Goal: Transaction & Acquisition: Obtain resource

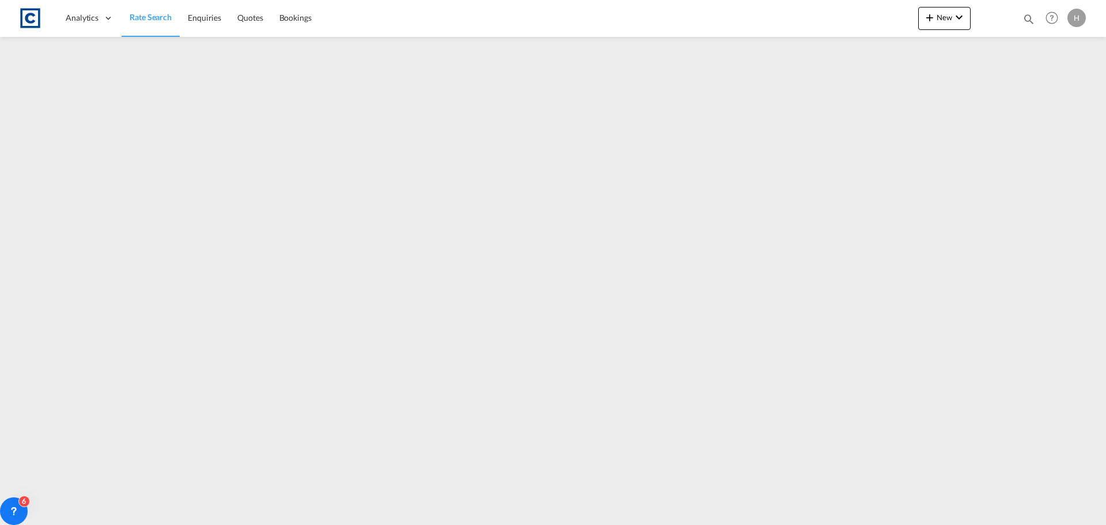
click at [160, 13] on span "Rate Search" at bounding box center [151, 17] width 42 height 10
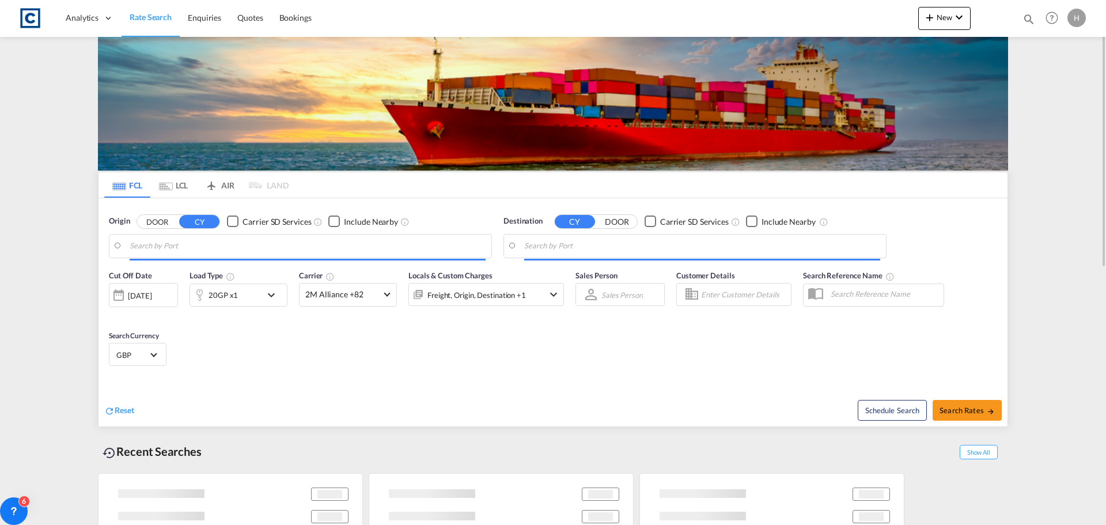
type input "Felixstowe, GBFXT"
type input "[GEOGRAPHIC_DATA], AUBNE"
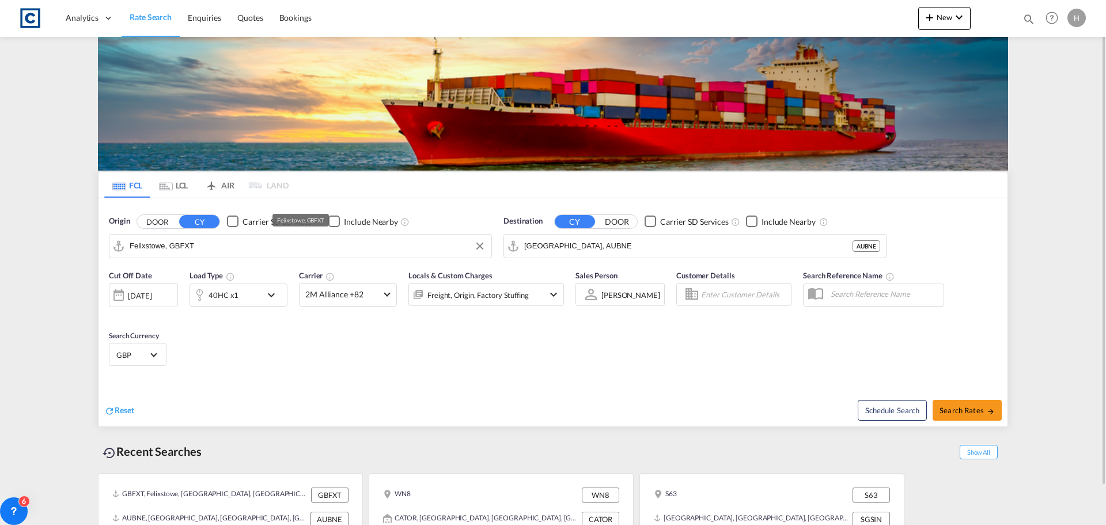
click at [201, 244] on input "Felixstowe, GBFXT" at bounding box center [308, 245] width 356 height 17
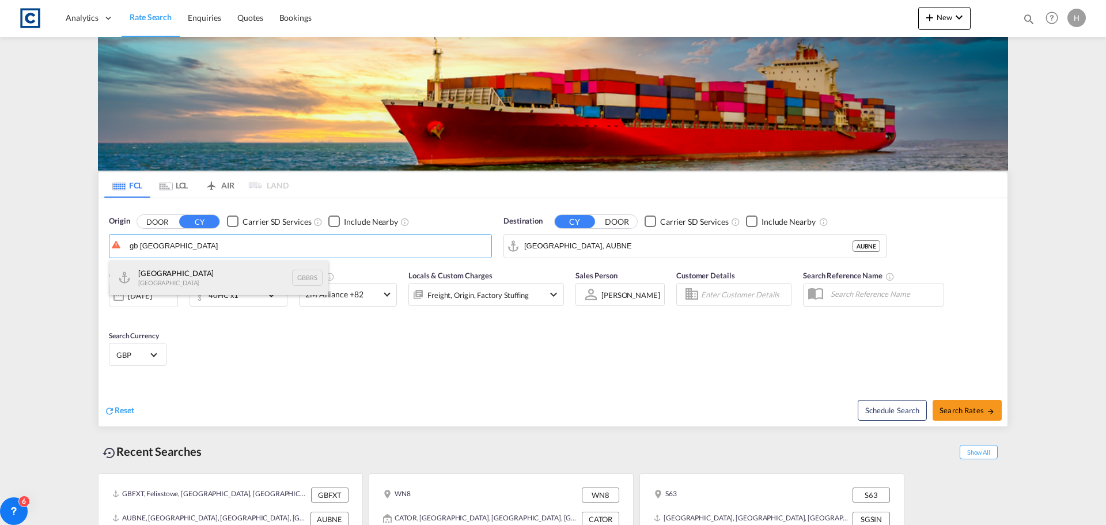
click at [172, 283] on div "Bristol United Kingdom GBBRS" at bounding box center [218, 277] width 219 height 35
type input "Bristol, GBBRS"
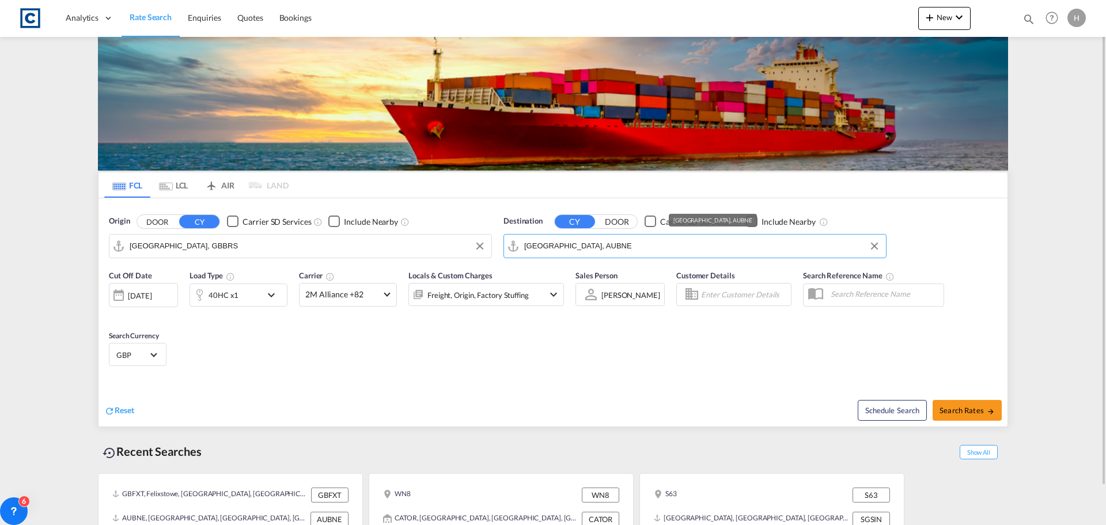
click at [602, 241] on input "Brisbane, AUBNE" at bounding box center [702, 245] width 356 height 17
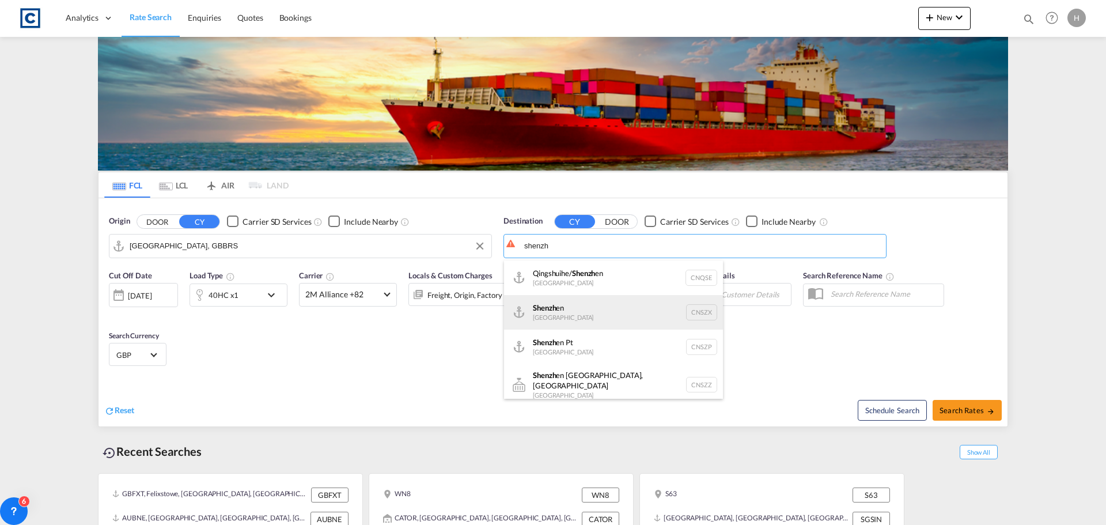
click at [603, 303] on div "Shenzh en China CNSZX" at bounding box center [613, 312] width 219 height 35
type input "Shenzhen, CNSZX"
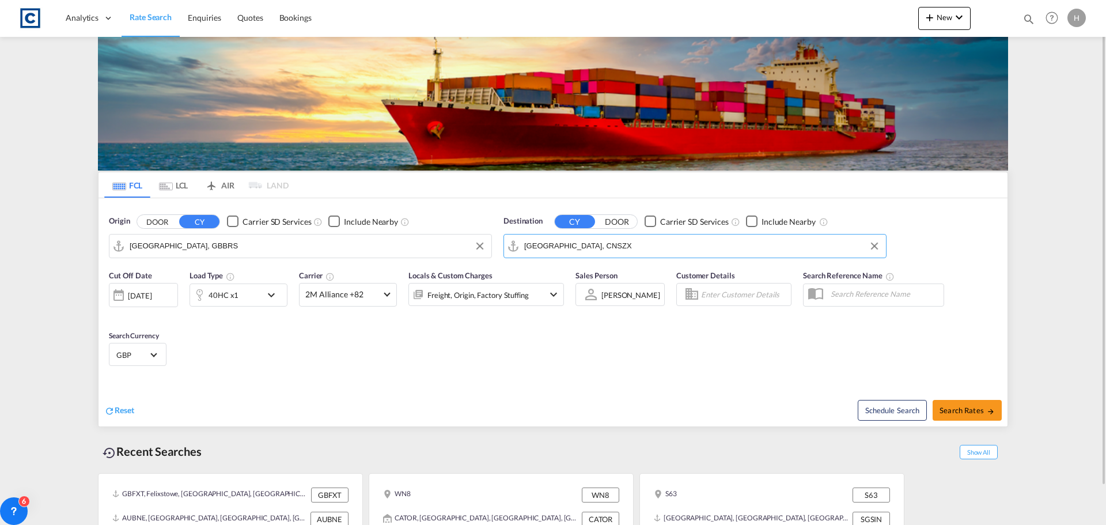
click at [260, 296] on div "40HC x1" at bounding box center [225, 294] width 71 height 23
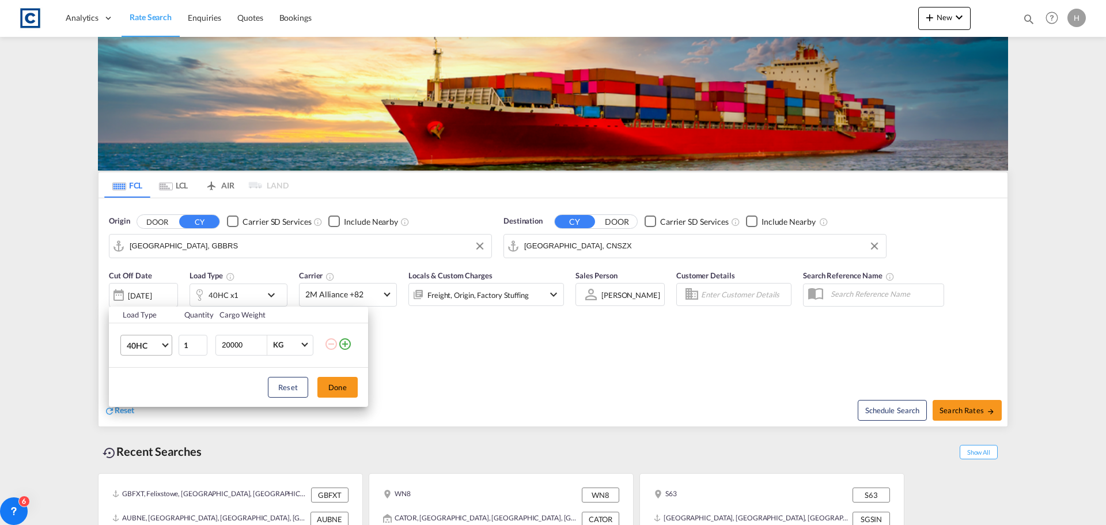
click at [155, 346] on span "40HC" at bounding box center [143, 346] width 33 height 12
click at [166, 289] on md-option "20GP" at bounding box center [156, 290] width 78 height 28
click at [343, 385] on button "Done" at bounding box center [337, 387] width 40 height 21
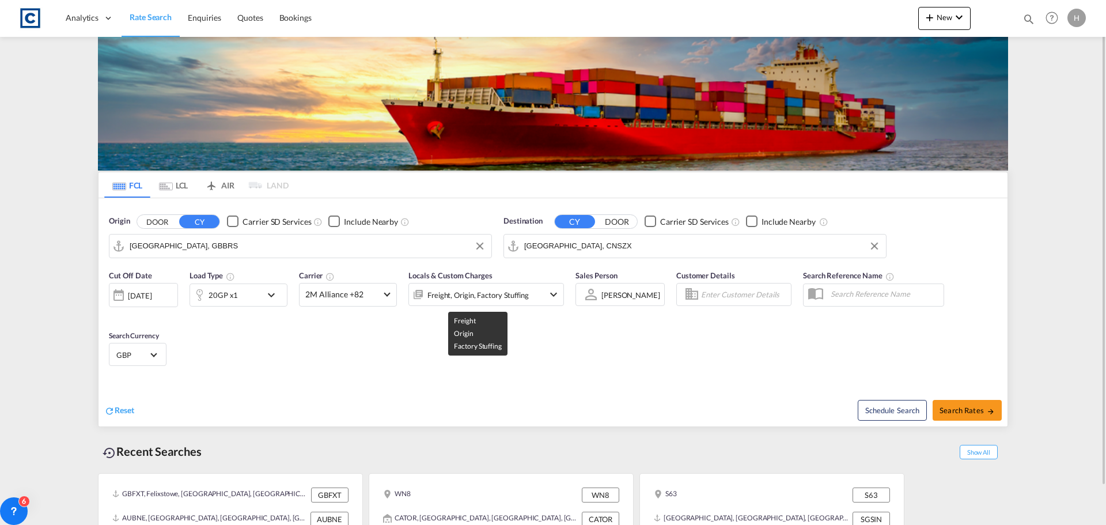
click at [529, 296] on div "Freight, Origin, Factory Stuffing" at bounding box center [470, 294] width 123 height 23
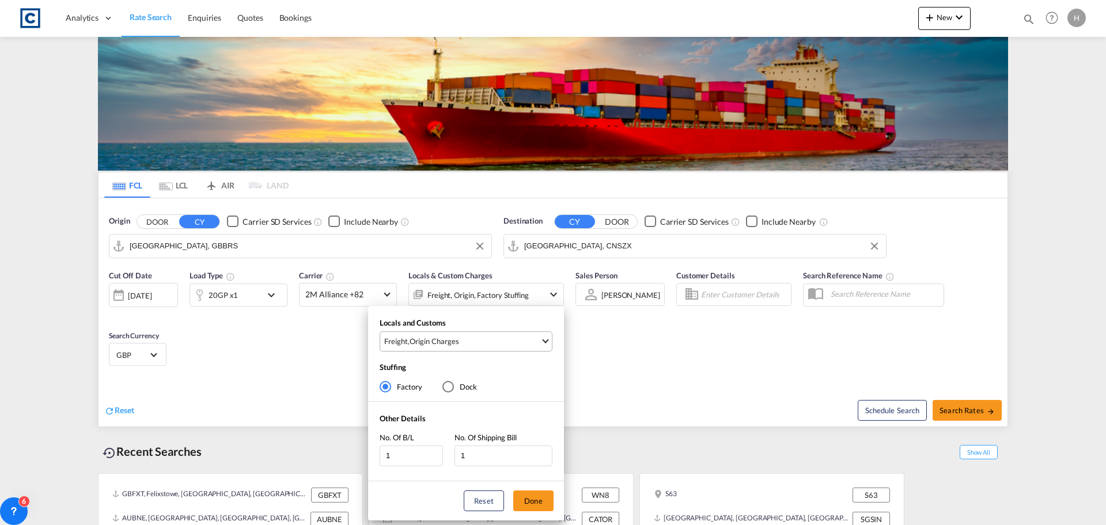
click at [523, 346] on span "Freight , Origin Charges" at bounding box center [462, 341] width 156 height 10
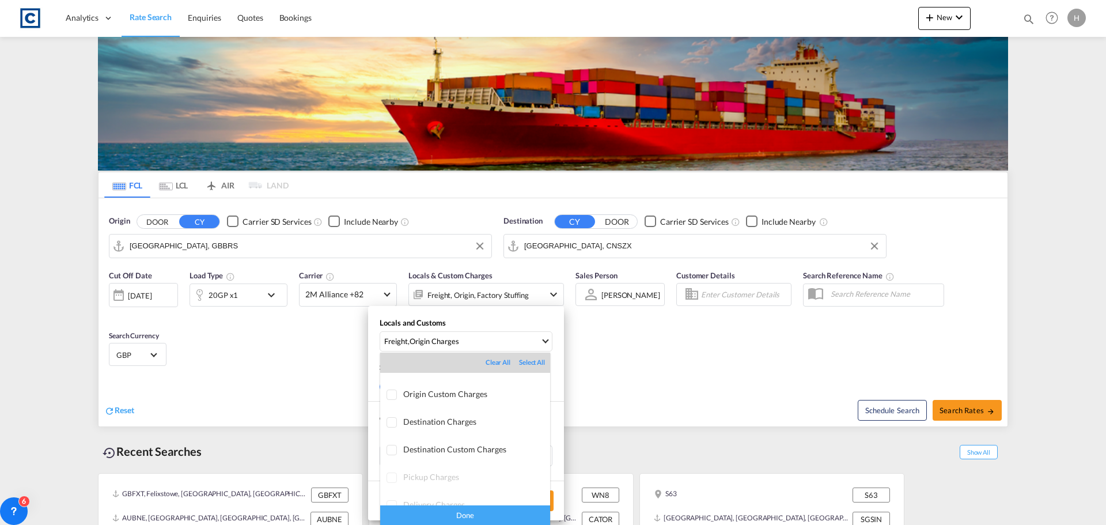
scroll to position [58, 0]
click at [514, 509] on div "Done" at bounding box center [465, 515] width 170 height 20
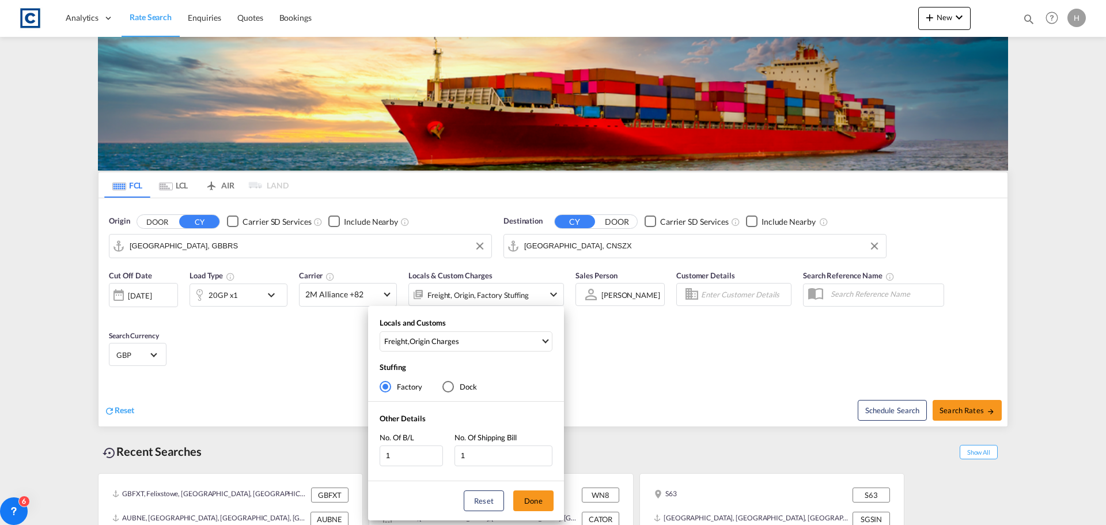
click at [939, 406] on div "Locals and Customs Freight , Origin Charges Stuffing Factory Dock Other Details…" at bounding box center [553, 262] width 1106 height 525
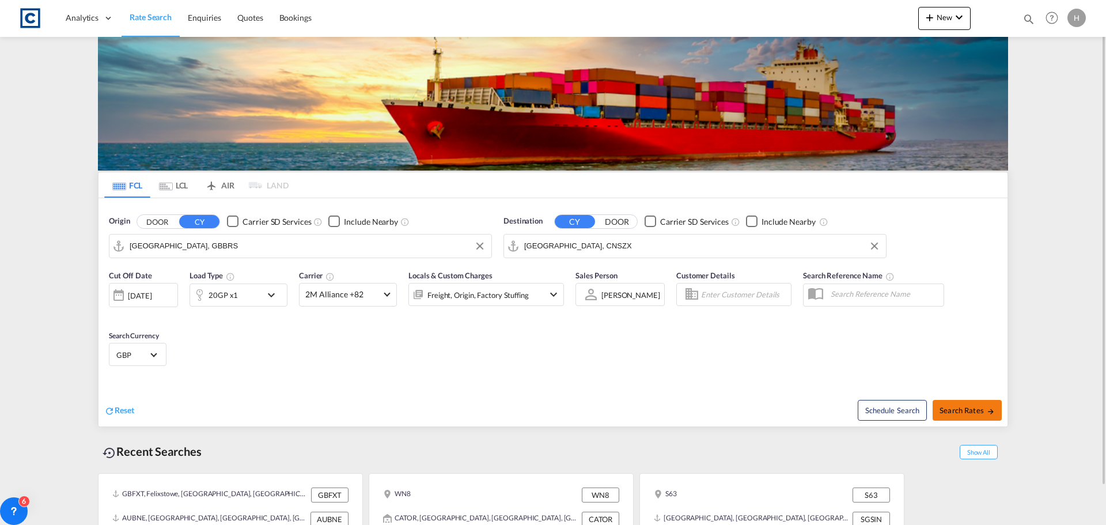
click at [957, 408] on span "Search Rates" at bounding box center [966, 409] width 55 height 9
type input "GBBRS to CNSZX / [DATE]"
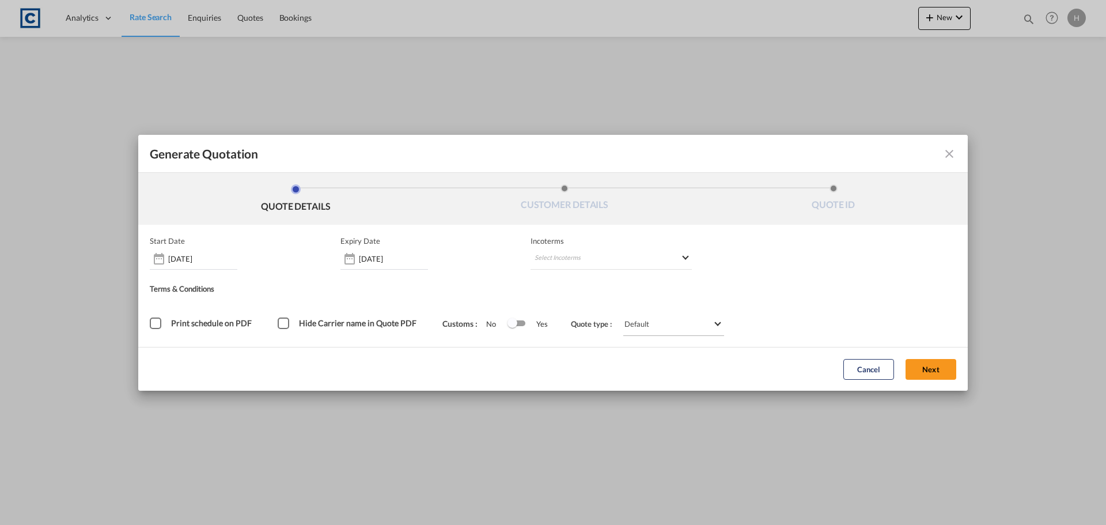
click at [931, 371] on button "Next" at bounding box center [930, 369] width 51 height 21
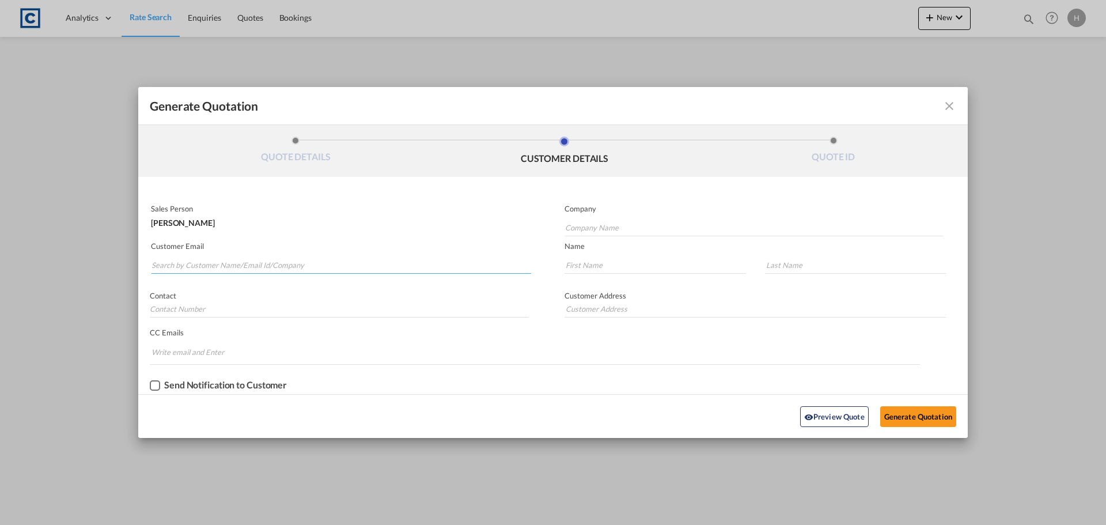
click at [277, 268] on input "Search by Customer Name/Email Id/Company" at bounding box center [341, 264] width 380 height 17
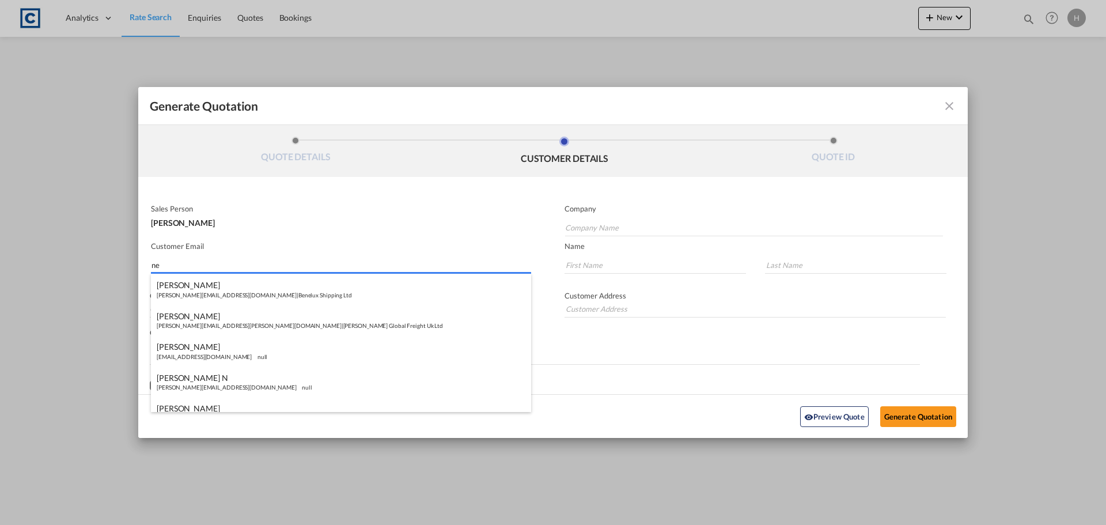
type input "n"
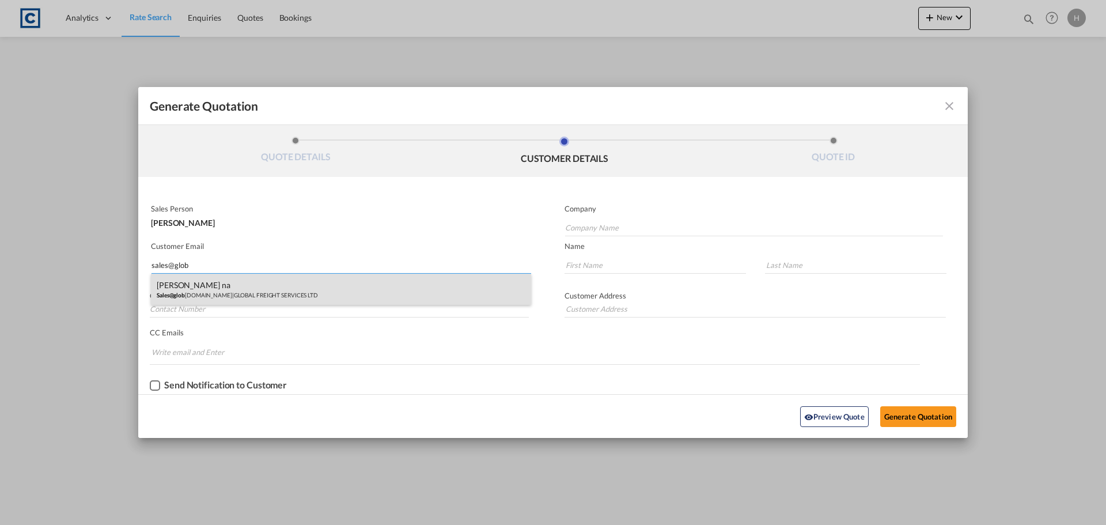
type input "sales@glob"
click at [340, 289] on div "[PERSON_NAME] na Sales@glob [DOMAIN_NAME] | GLOBAL FREIGHT SERVICES LTD" at bounding box center [341, 289] width 380 height 31
type input "GLOBAL FREIGHT SERVICES LTD"
type input "[EMAIL_ADDRESS][DOMAIN_NAME]"
type input "[PERSON_NAME]"
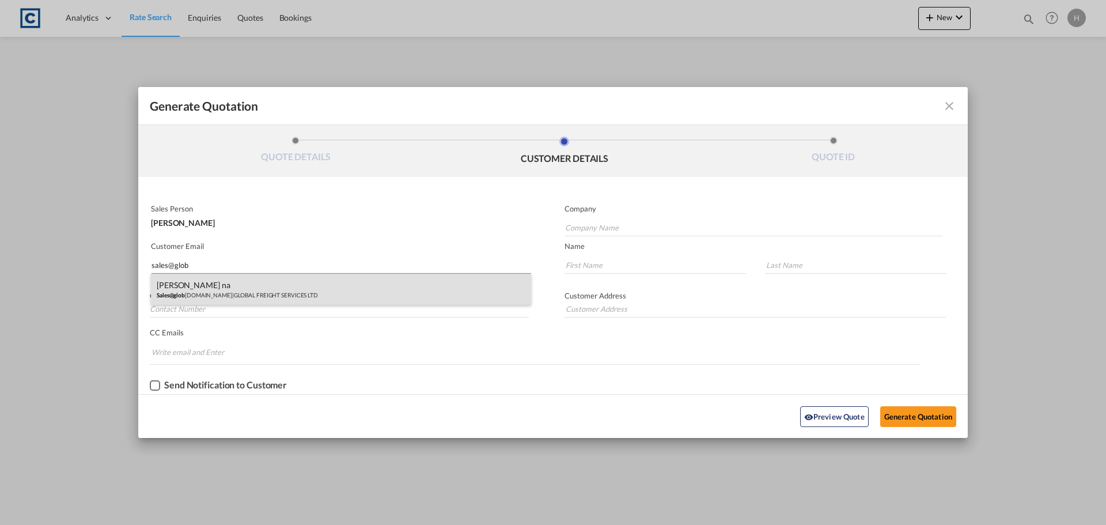
type input "na"
type input "01952 270 699"
type input "UNIT C3 [STREET_ADDRESS]"
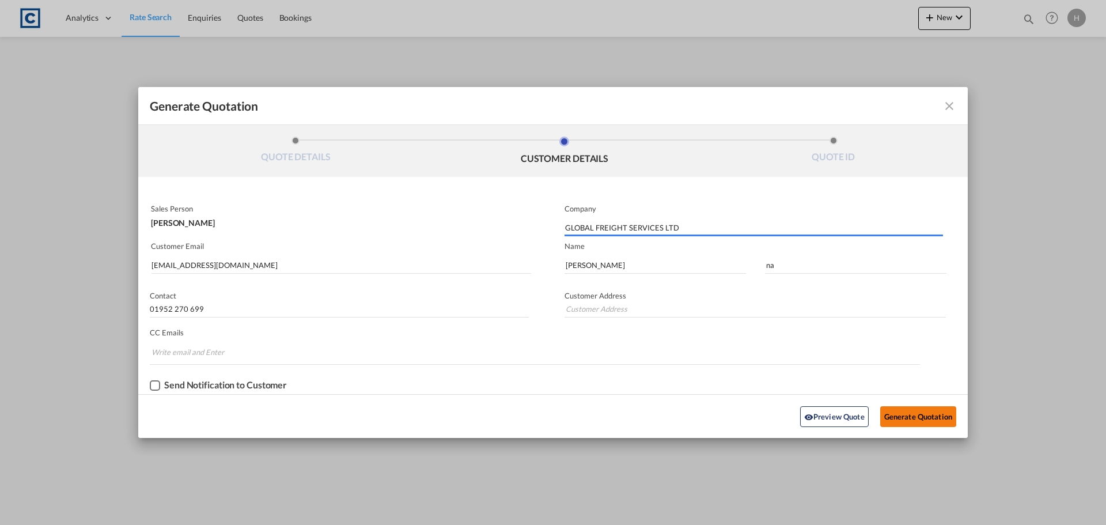
click at [904, 415] on button "Generate Quotation" at bounding box center [918, 416] width 76 height 21
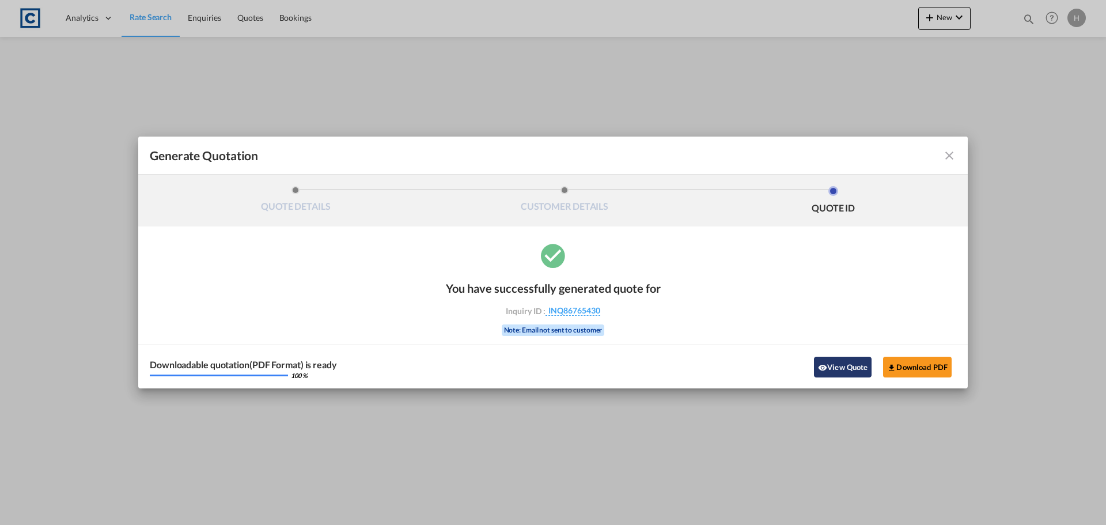
click at [831, 366] on button "View Quote" at bounding box center [843, 366] width 58 height 21
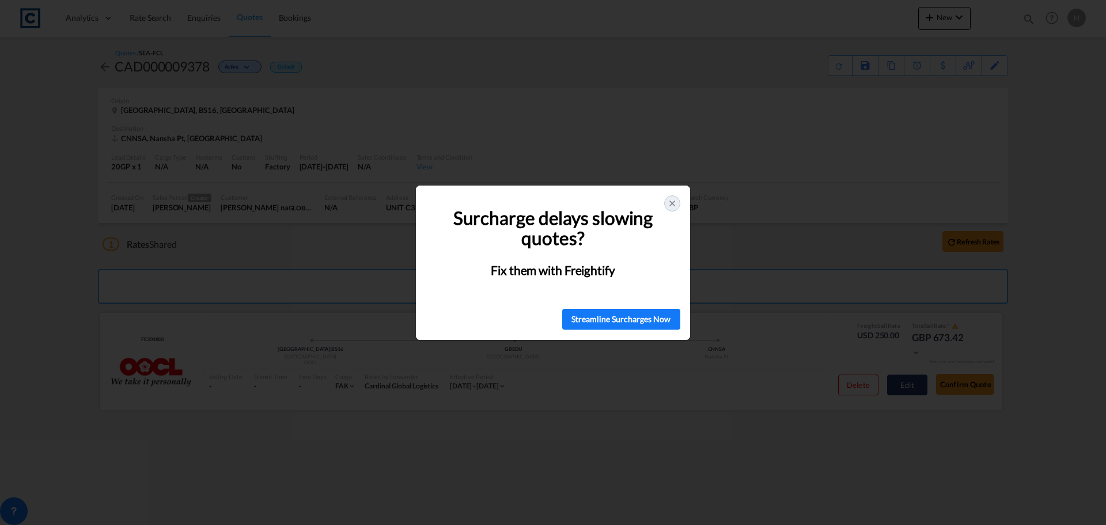
click at [912, 392] on div "🚨 Struggling with Surcharges? You're Not Alone! Surcharge delays slowing quotes…" at bounding box center [553, 262] width 1106 height 525
drag, startPoint x: 671, startPoint y: 201, endPoint x: 723, endPoint y: 225, distance: 56.7
click at [671, 201] on icon at bounding box center [671, 203] width 9 height 9
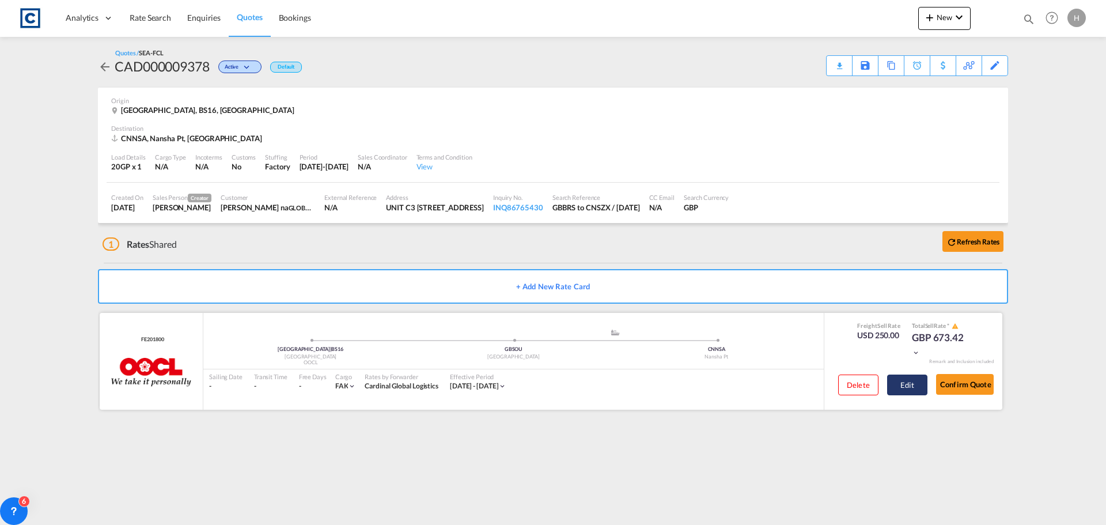
click at [912, 388] on button "Edit" at bounding box center [907, 384] width 40 height 21
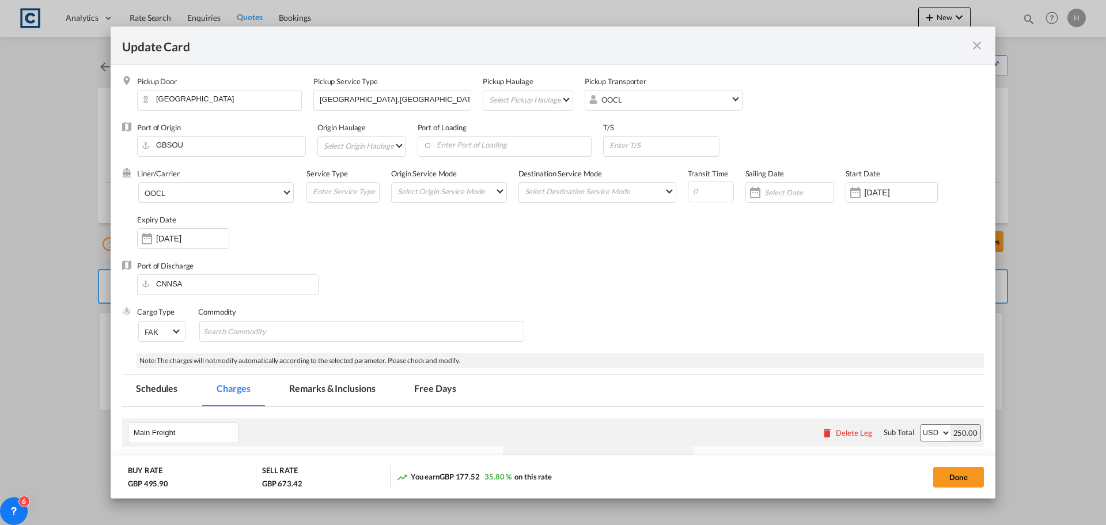
drag, startPoint x: 977, startPoint y: 40, endPoint x: 58, endPoint y: 369, distance: 975.6
click at [977, 40] on md-icon "icon-close fg-AAA8AD m-0 pointer" at bounding box center [977, 46] width 14 height 14
